Goal: Task Accomplishment & Management: Manage account settings

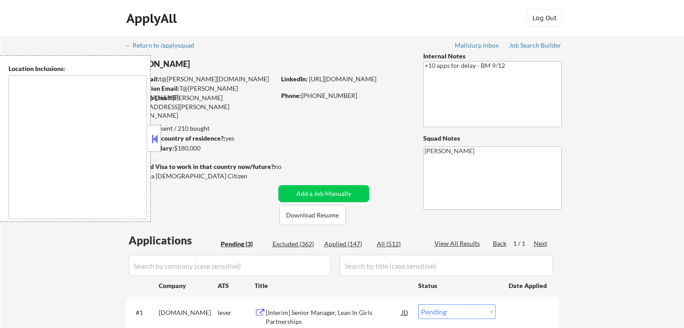
select select ""pending""
type textarea "[GEOGRAPHIC_DATA], [GEOGRAPHIC_DATA] [GEOGRAPHIC_DATA], [GEOGRAPHIC_DATA] [GEOG…"
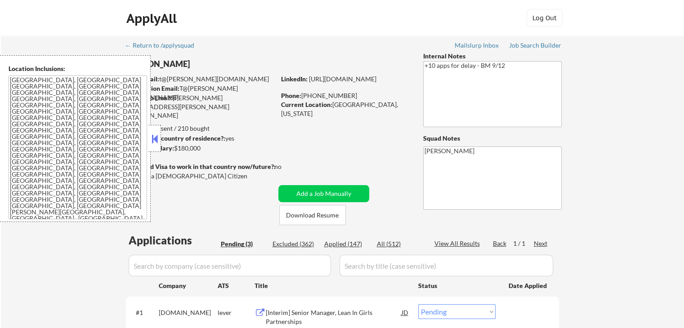
click at [150, 145] on button at bounding box center [155, 138] width 10 height 13
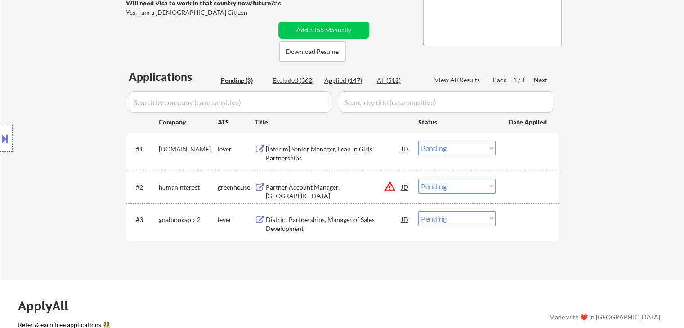
scroll to position [180, 0]
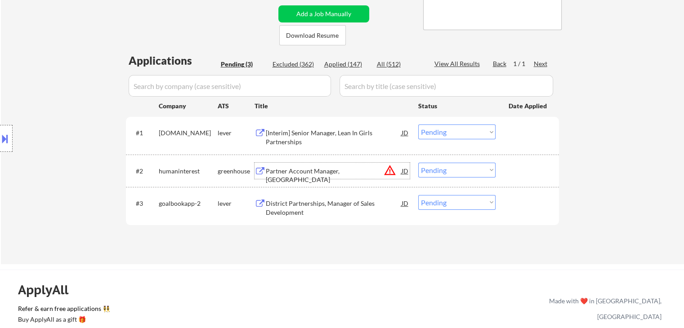
click at [326, 171] on div "Partner Account Manager, [GEOGRAPHIC_DATA]" at bounding box center [334, 176] width 136 height 18
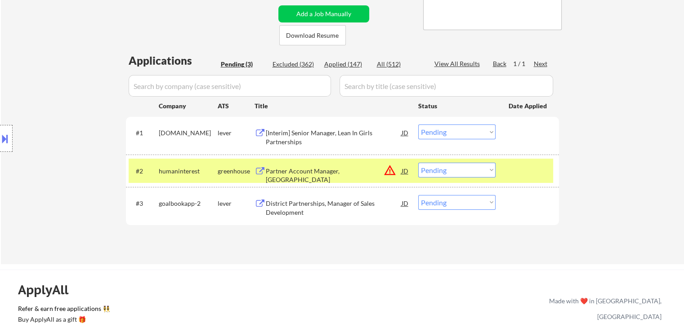
click at [5, 139] on button at bounding box center [5, 138] width 10 height 15
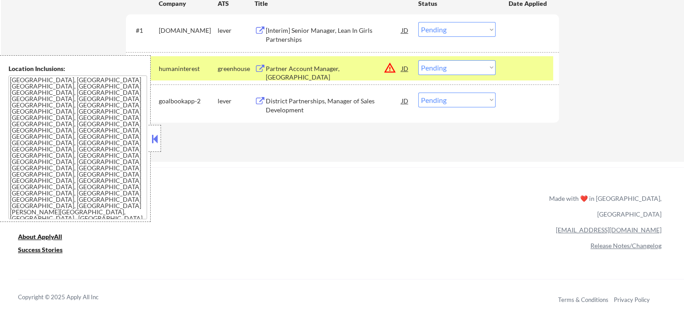
scroll to position [270, 0]
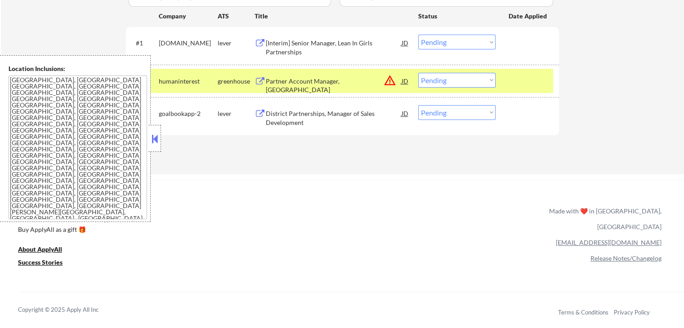
click at [157, 140] on button at bounding box center [155, 138] width 10 height 13
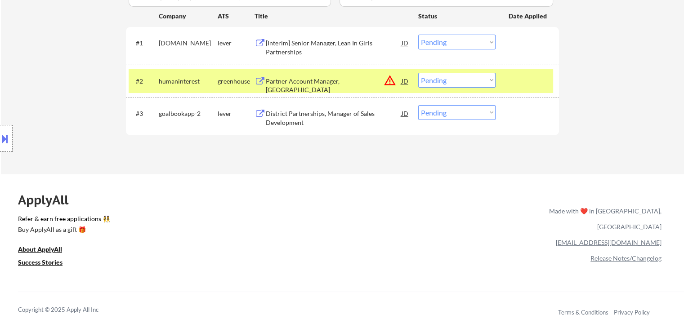
click at [450, 78] on select "Choose an option... Pending Applied Excluded (Questions) Excluded (Expired) Exc…" at bounding box center [456, 80] width 77 height 15
click at [418, 73] on select "Choose an option... Pending Applied Excluded (Questions) Excluded (Expired) Exc…" at bounding box center [456, 80] width 77 height 15
select select ""pending""
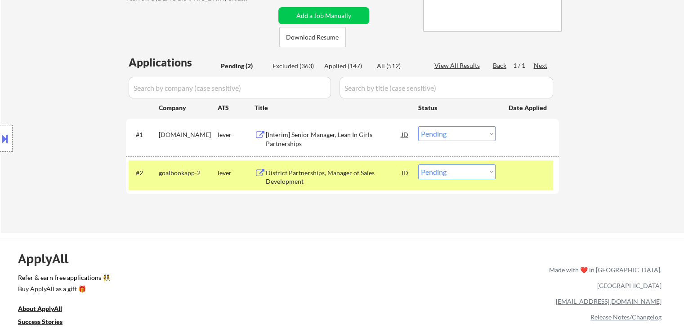
scroll to position [180, 0]
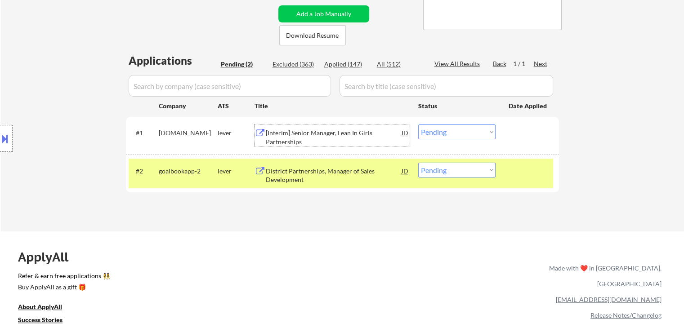
click at [319, 135] on div "[Interim] Senior Manager, Lean In Girls Partnerships" at bounding box center [334, 138] width 136 height 18
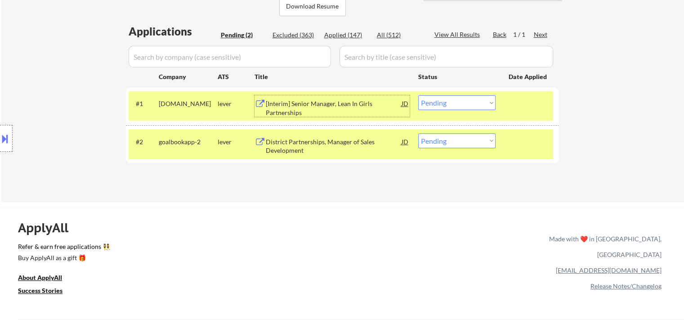
scroll to position [225, 0]
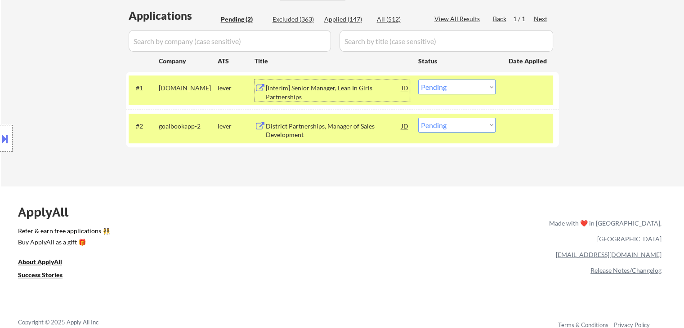
click at [465, 85] on select "Choose an option... Pending Applied Excluded (Questions) Excluded (Expired) Exc…" at bounding box center [456, 87] width 77 height 15
click at [418, 80] on select "Choose an option... Pending Applied Excluded (Questions) Excluded (Expired) Exc…" at bounding box center [456, 87] width 77 height 15
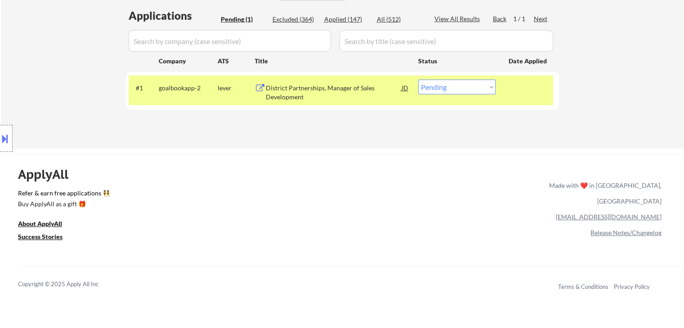
click at [338, 85] on div "District Partnerships, Manager of Sales Development" at bounding box center [334, 93] width 136 height 18
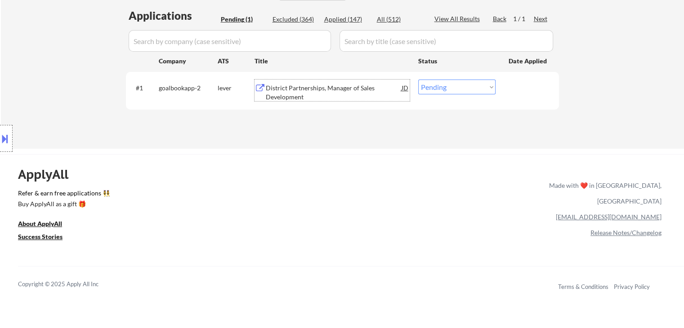
click at [453, 86] on select "Choose an option... Pending Applied Excluded (Questions) Excluded (Expired) Exc…" at bounding box center [456, 87] width 77 height 15
select select ""excluded""
click at [418, 80] on select "Choose an option... Pending Applied Excluded (Questions) Excluded (Expired) Exc…" at bounding box center [456, 87] width 77 height 15
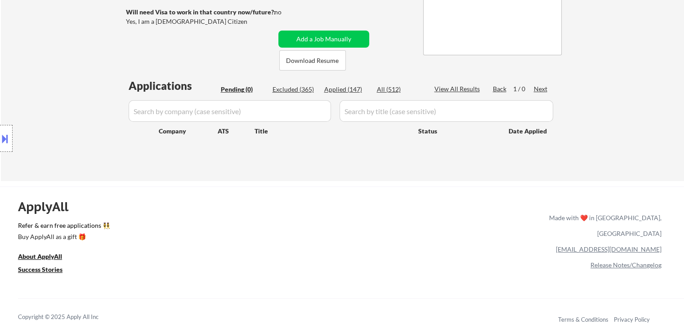
scroll to position [90, 0]
